Goal: Check status

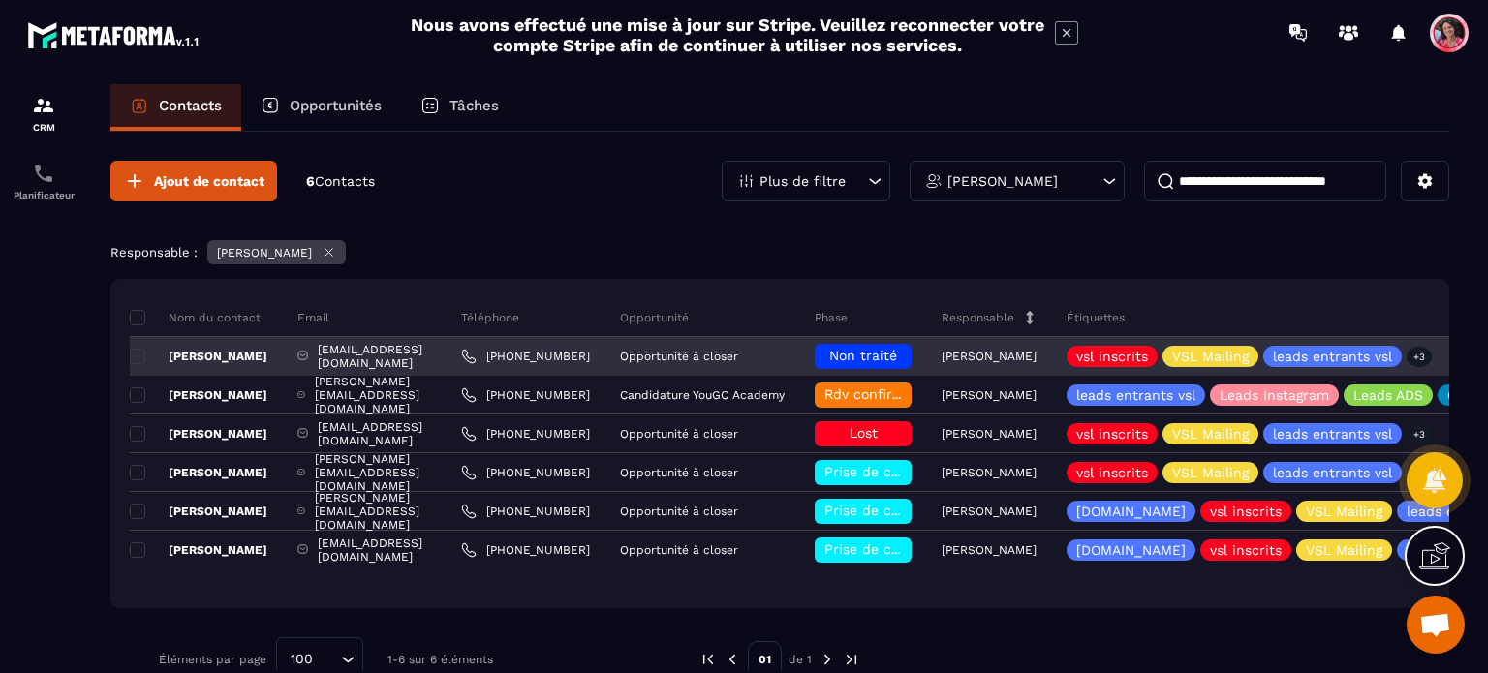
click at [447, 353] on div "[EMAIL_ADDRESS][DOMAIN_NAME]" at bounding box center [365, 356] width 164 height 39
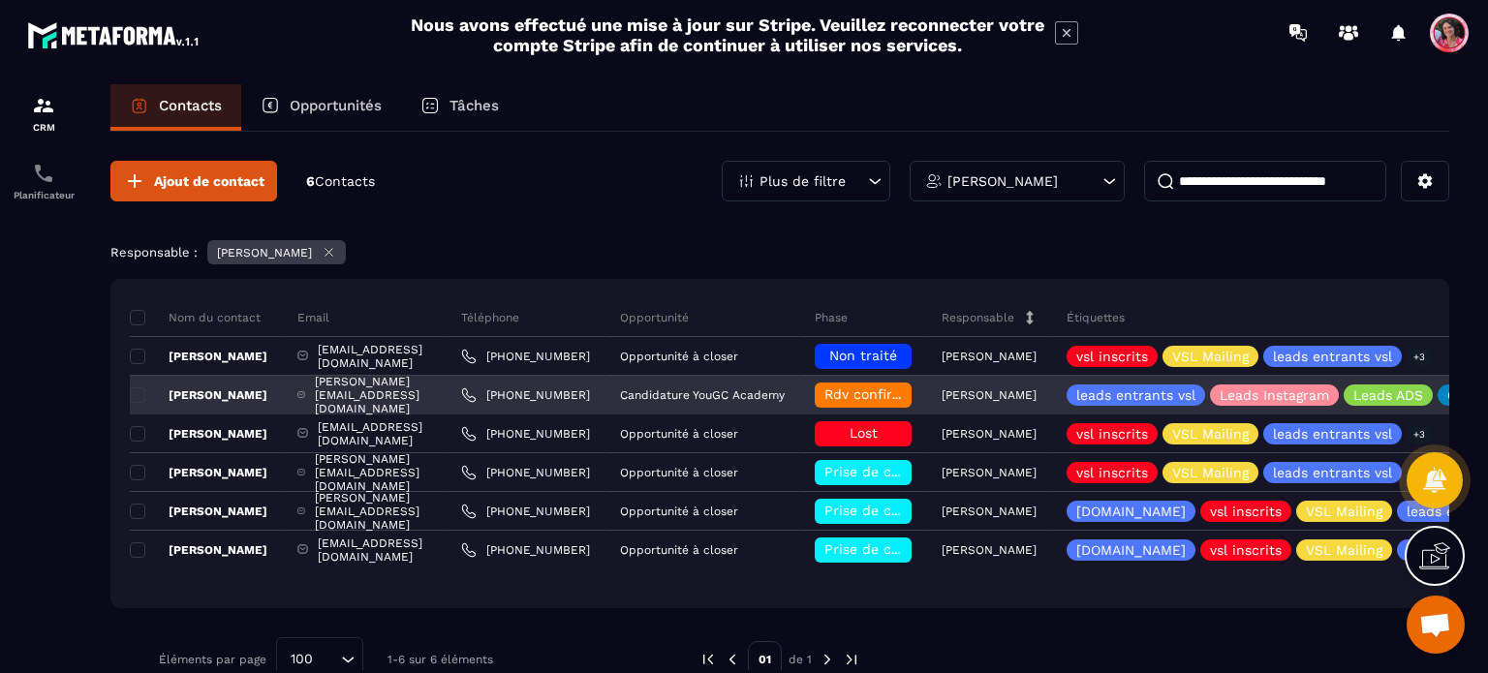
click at [934, 391] on span "Rdv confirmé ✅" at bounding box center [878, 395] width 109 height 16
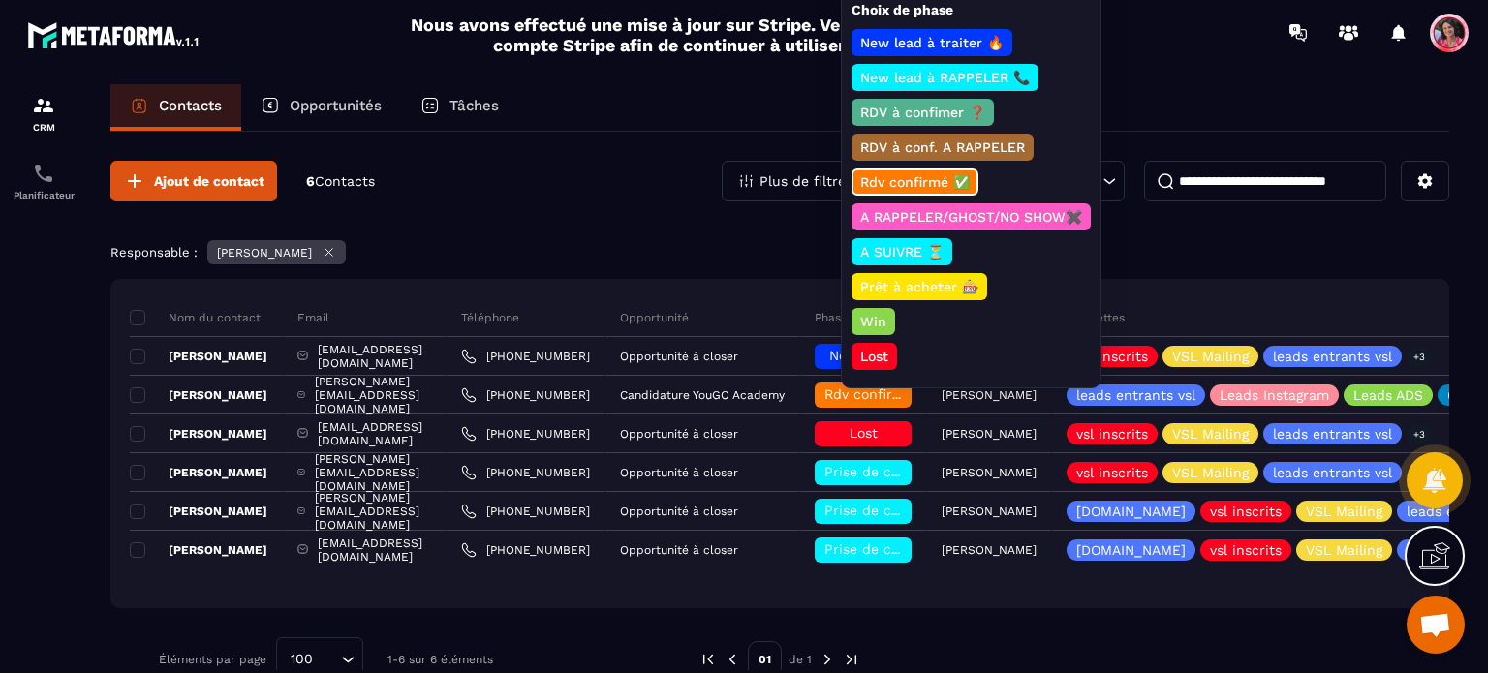
click at [638, 181] on div "Ajout de contact 6 Contacts Plus de filtre [PERSON_NAME]" at bounding box center [779, 181] width 1339 height 41
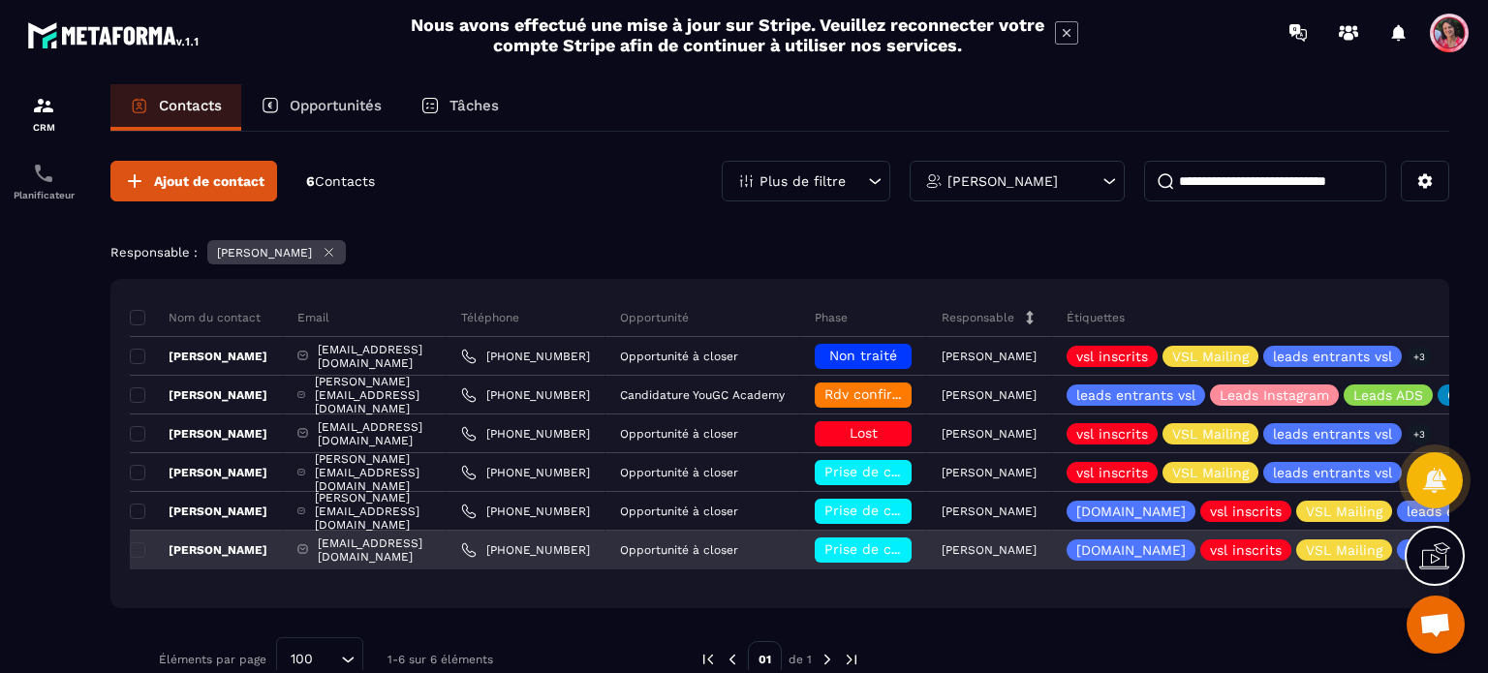
click at [948, 545] on span "Prise de contact effectuée" at bounding box center [913, 550] width 179 height 16
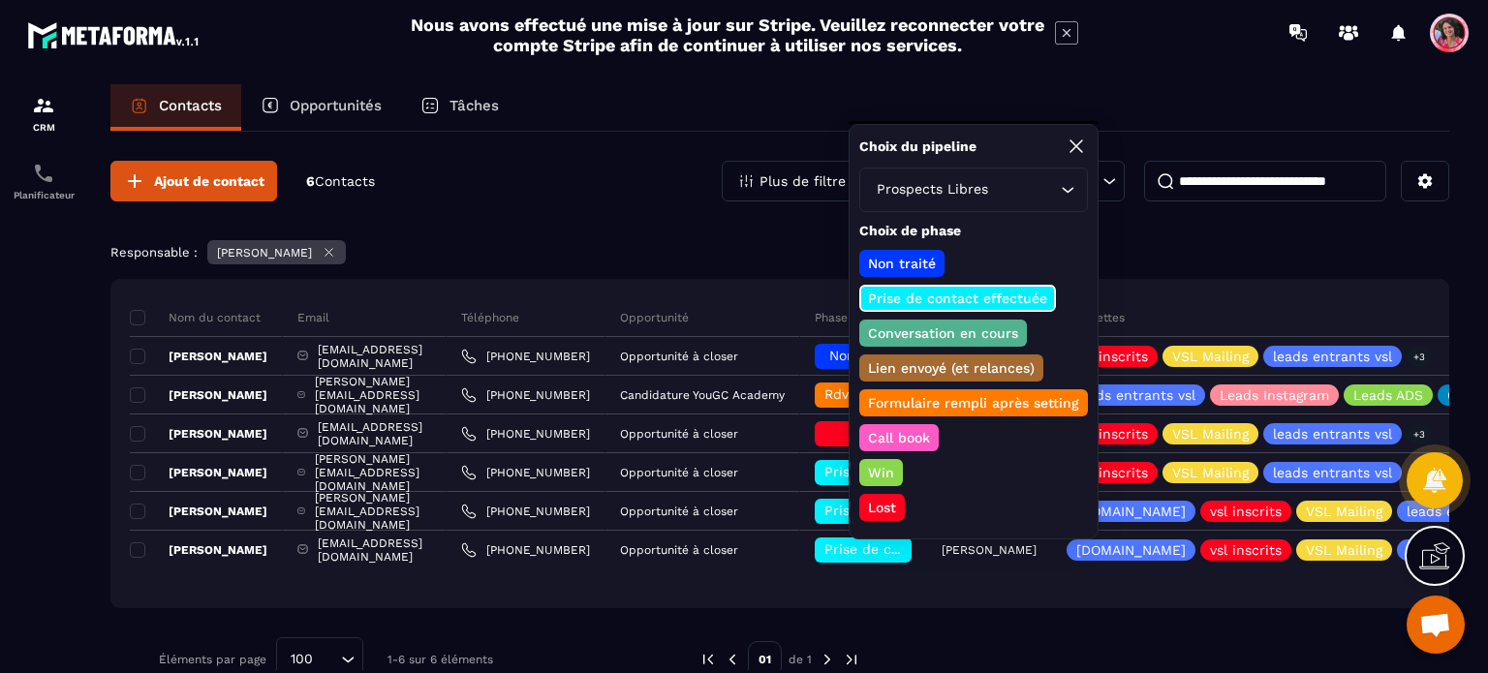
click at [624, 224] on div "Ajout de contact 6 Contacts Plus de filtre [PERSON_NAME] Responsable : [PERSON_…" at bounding box center [779, 421] width 1339 height 579
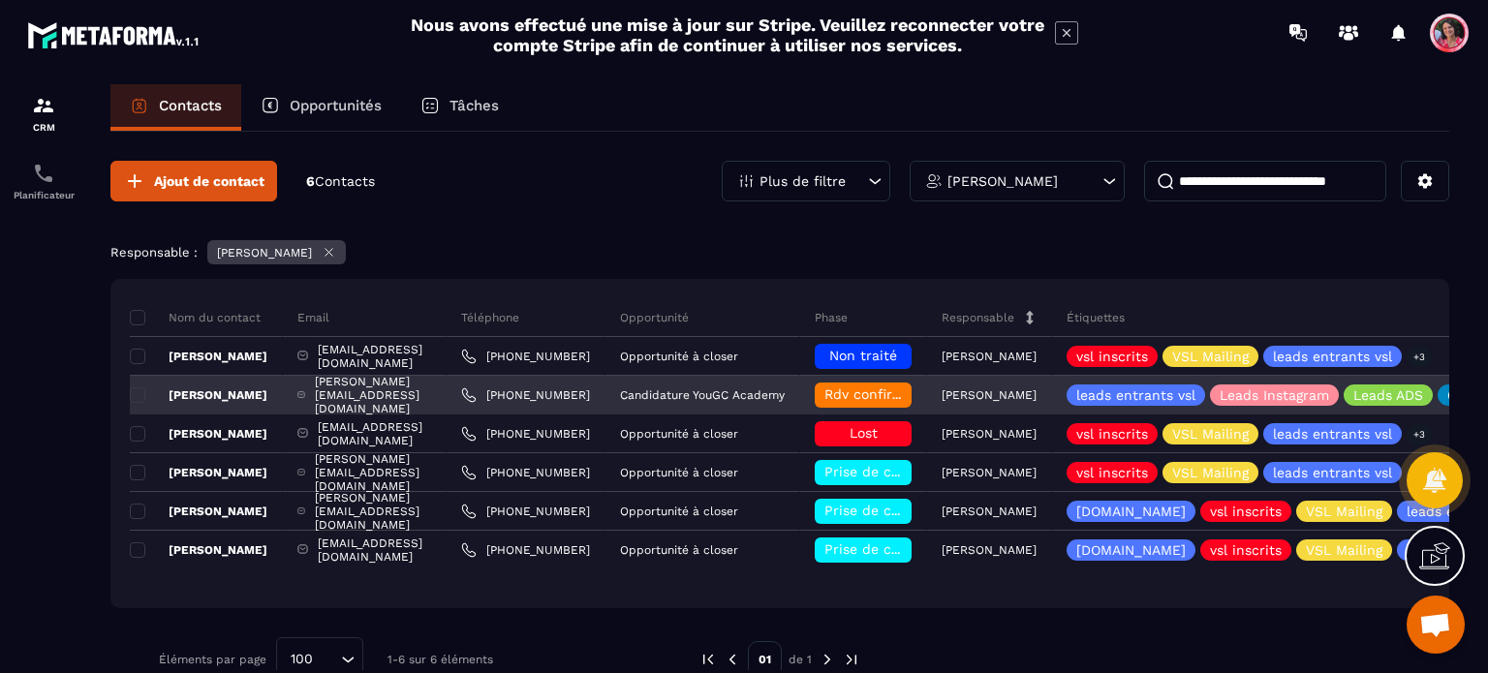
click at [934, 389] on span "Rdv confirmé ✅" at bounding box center [878, 395] width 109 height 16
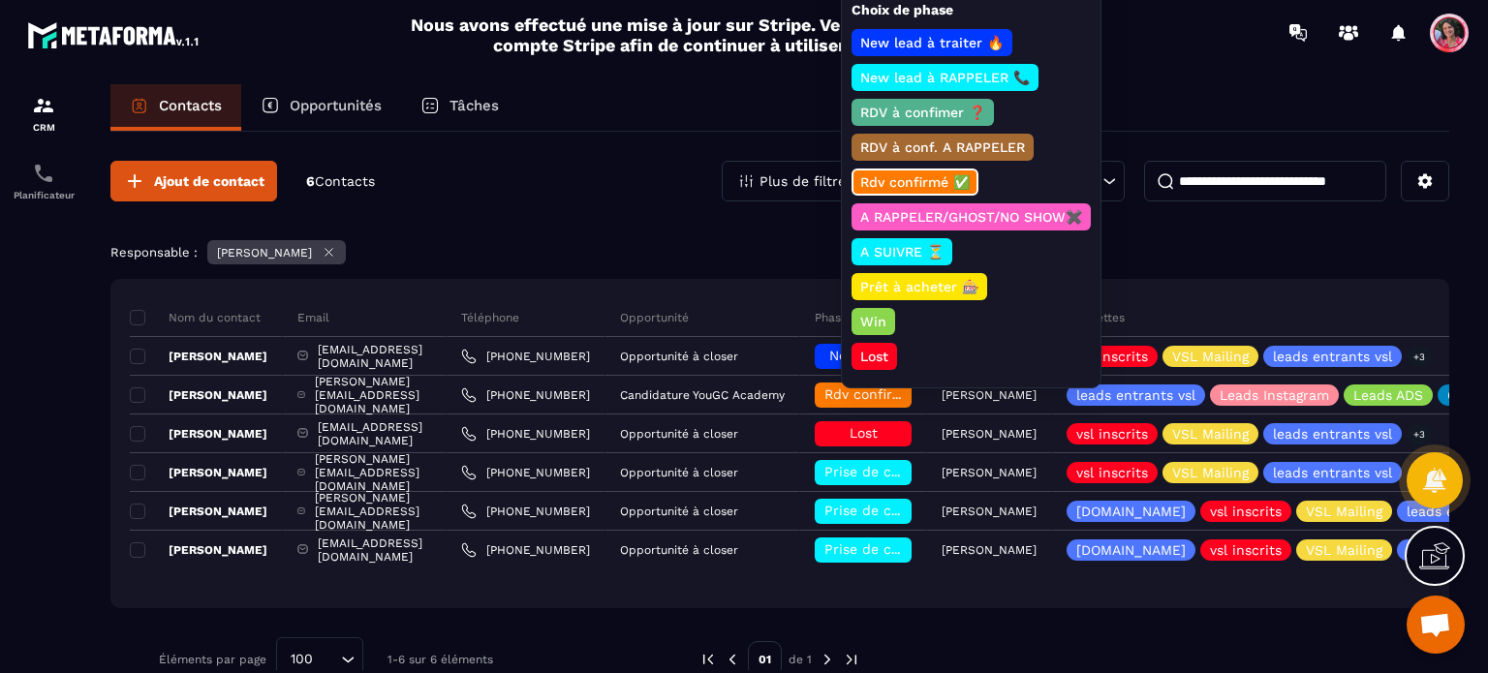
click at [577, 241] on div "Responsable : [PERSON_NAME]" at bounding box center [779, 254] width 1339 height 29
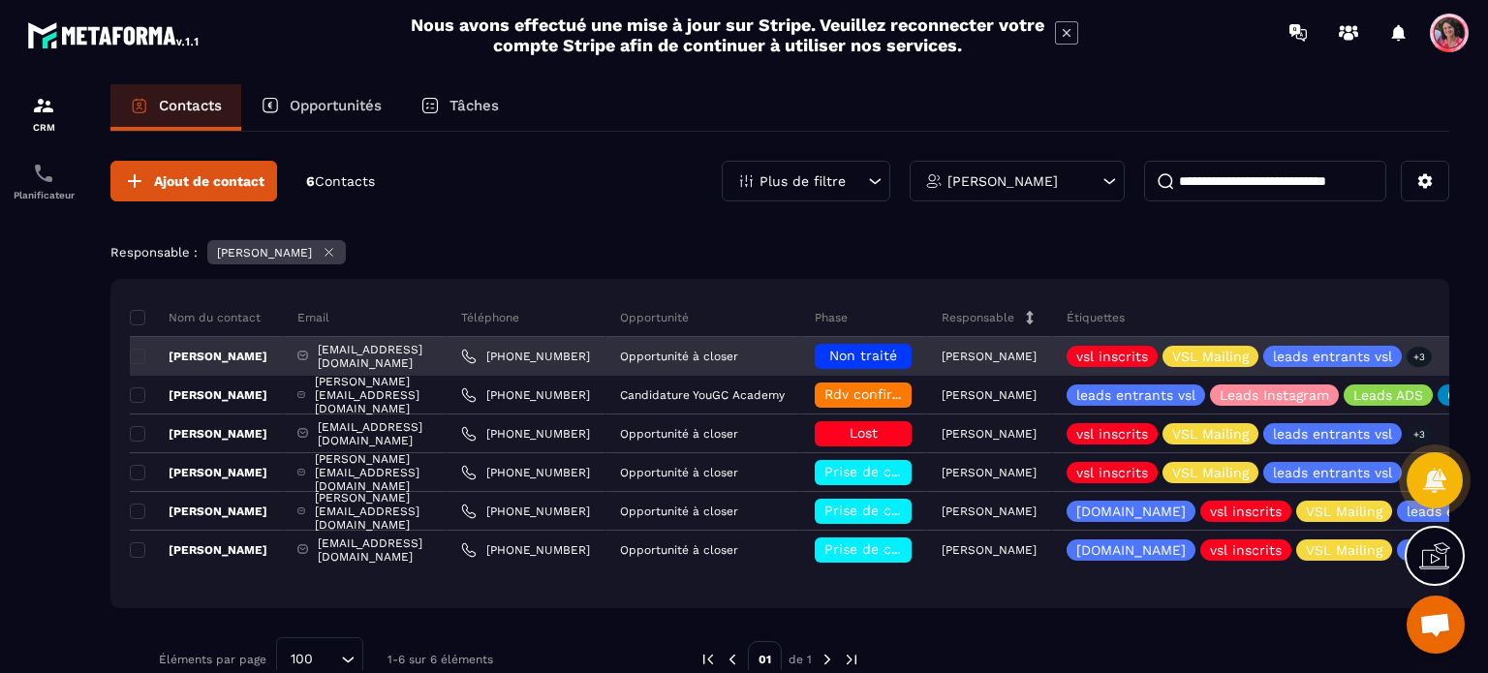
click at [447, 364] on div "[EMAIL_ADDRESS][DOMAIN_NAME]" at bounding box center [365, 356] width 164 height 39
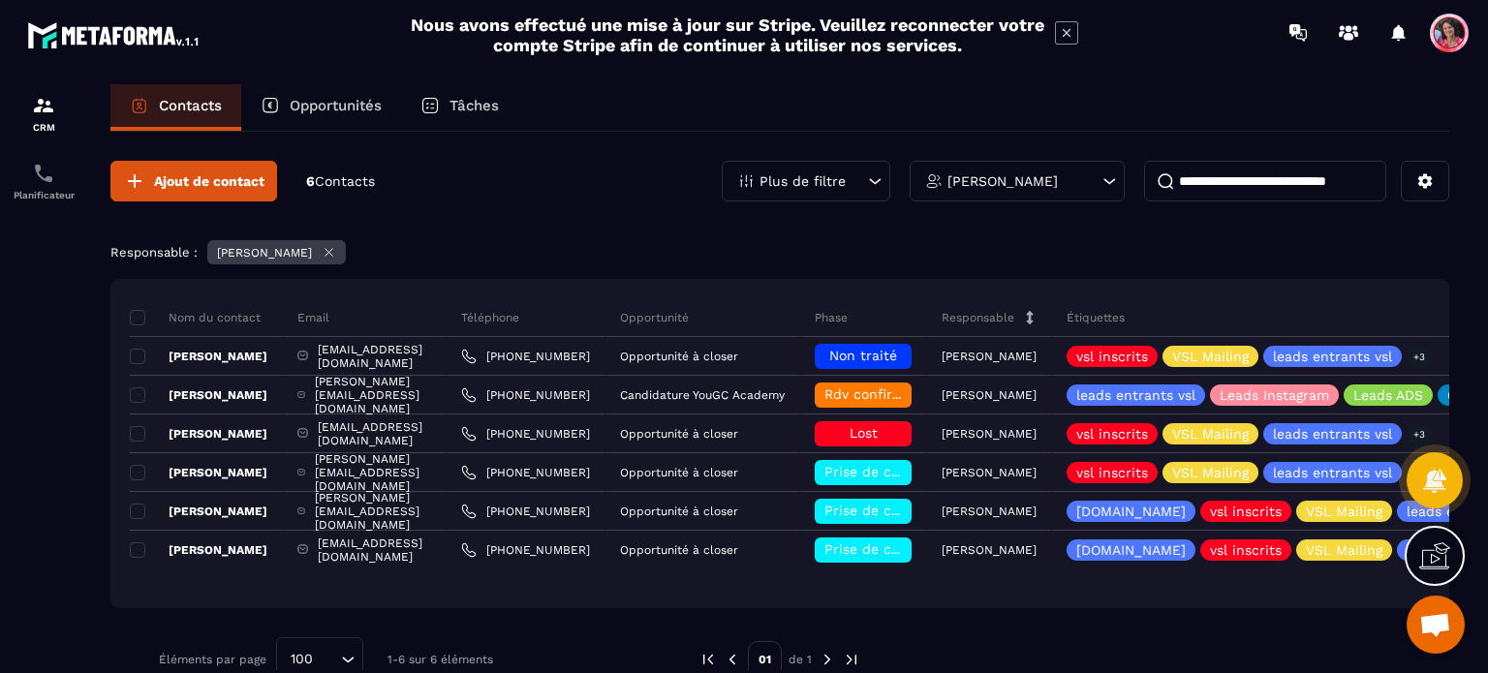
click at [482, 94] on div "Tâches" at bounding box center [459, 107] width 117 height 47
